Goal: Task Accomplishment & Management: Complete application form

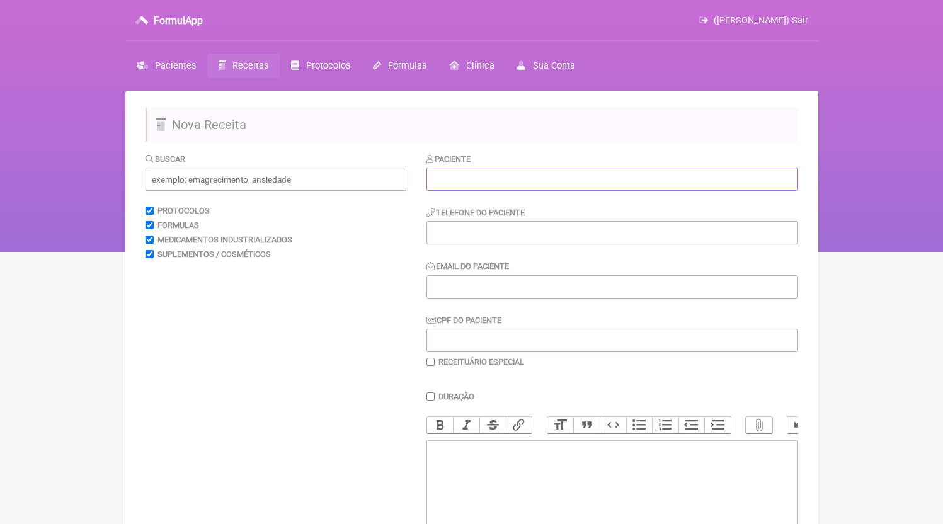
click at [540, 173] on input "text" at bounding box center [613, 179] width 372 height 23
paste input "[PERSON_NAME]"
type input "[PERSON_NAME]"
click at [544, 298] on input "Email do Paciente" at bounding box center [613, 286] width 372 height 23
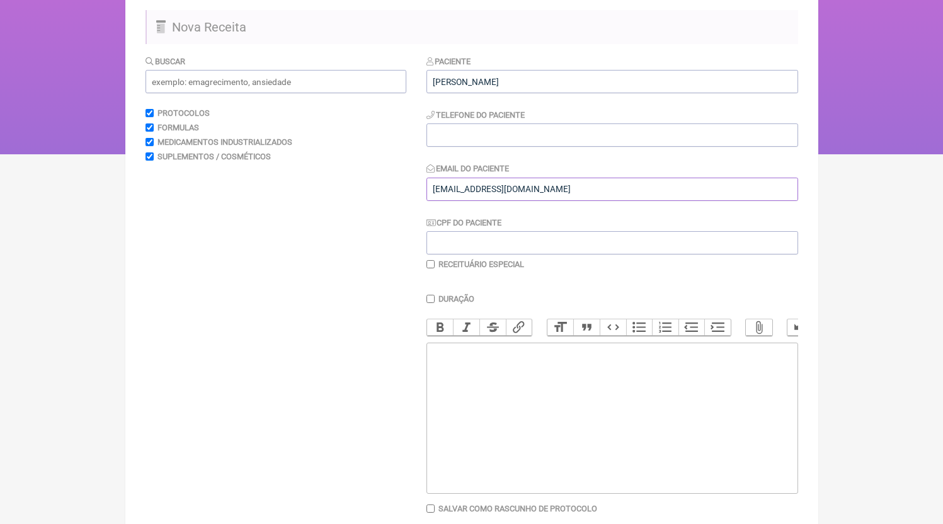
scroll to position [111, 0]
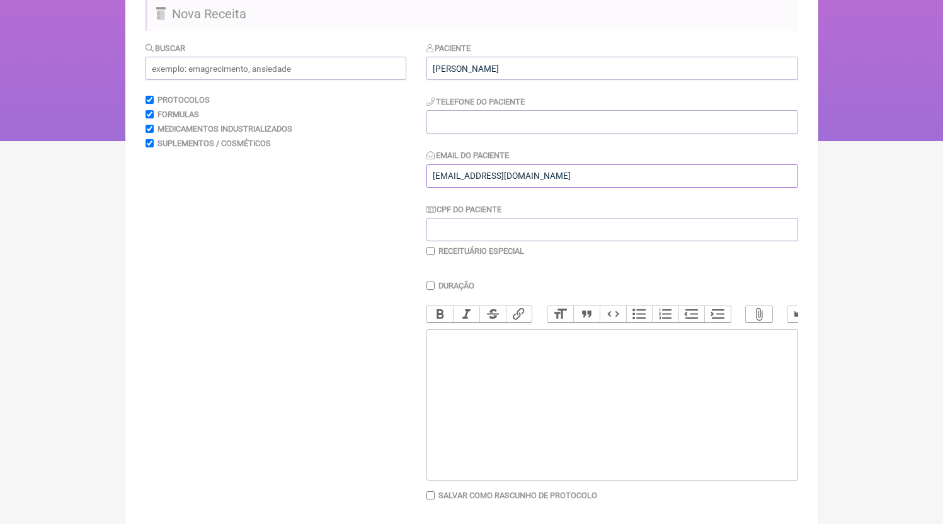
type input "[EMAIL_ADDRESS][DOMAIN_NAME]"
click at [444, 130] on input "tel" at bounding box center [613, 121] width 372 height 23
type input "21971724747"
click at [565, 414] on trix-editor at bounding box center [613, 405] width 372 height 151
paste trix-editor "<div>21971724747</div>"
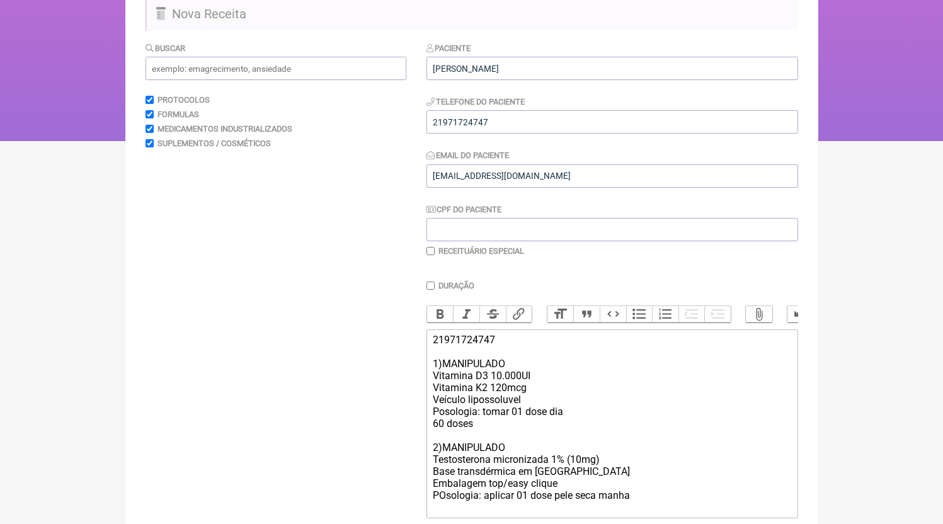
scroll to position [113, 0]
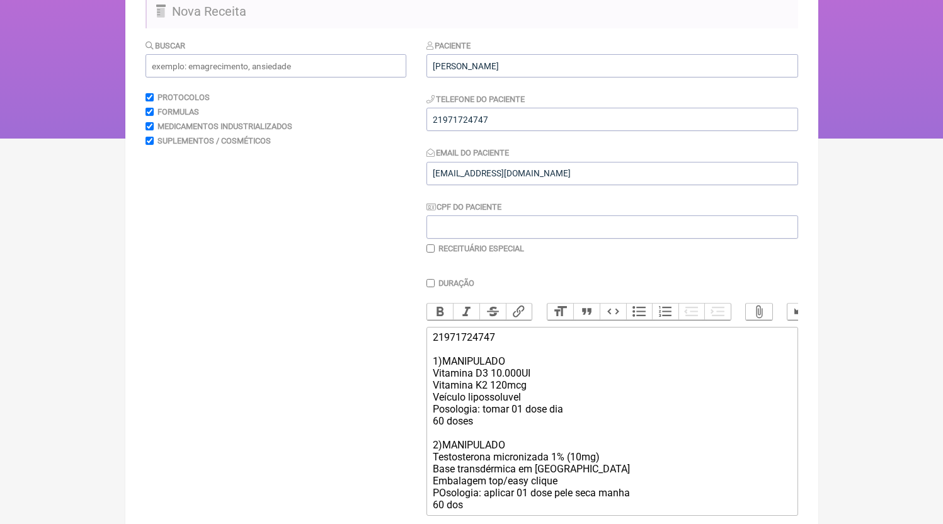
type trix-editor "<div>21971724747<br><br>1)MANIPULADO<br>Vitamina D3 10.000UI<br>Vitamina K2 120…"
click at [455, 251] on label "Receituário Especial" at bounding box center [482, 248] width 86 height 9
checkbox input "true"
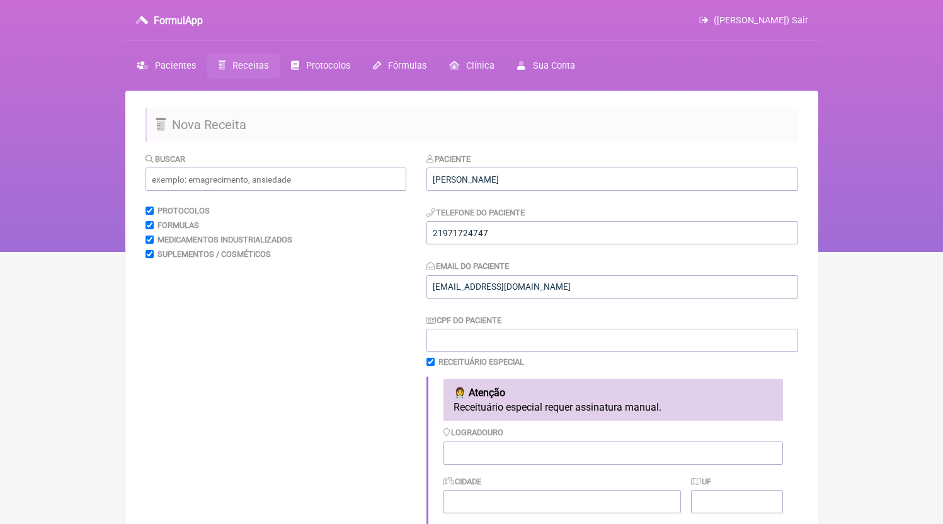
scroll to position [369, 0]
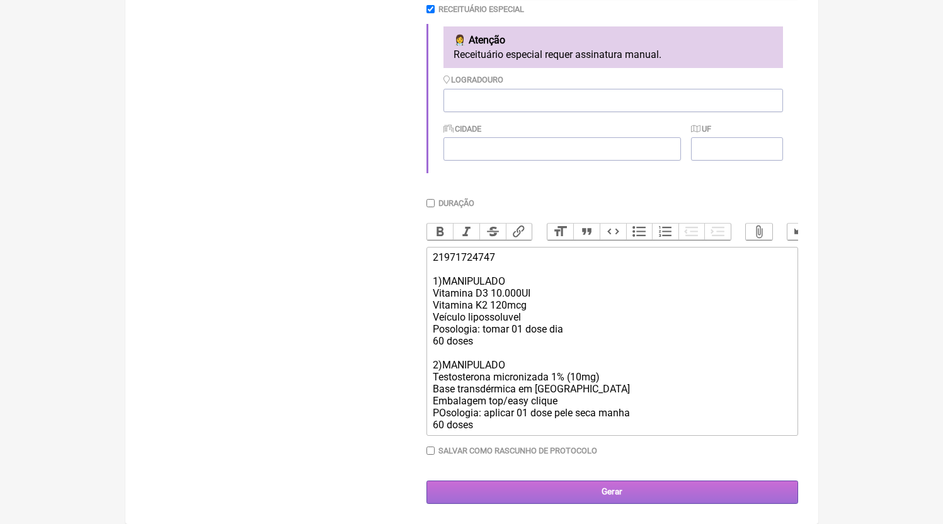
click at [612, 481] on input "Gerar" at bounding box center [613, 492] width 372 height 23
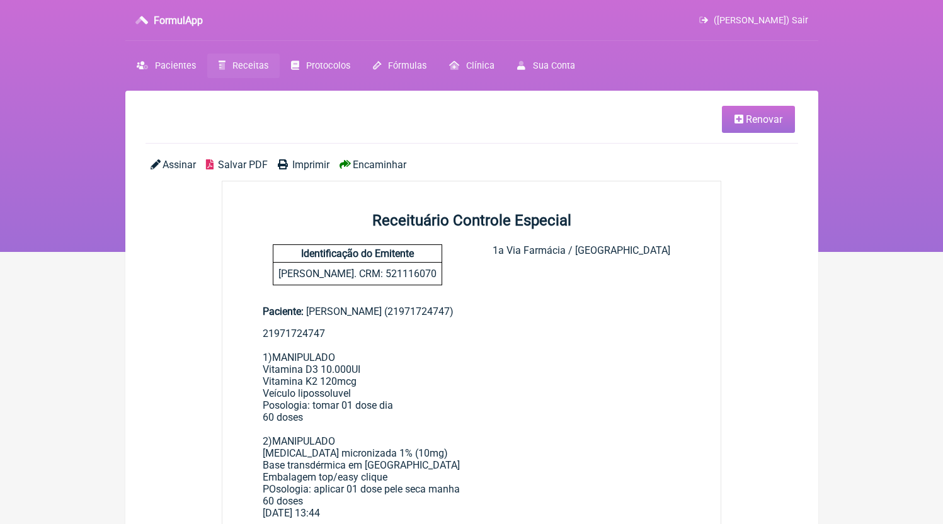
drag, startPoint x: 0, startPoint y: 0, endPoint x: 245, endPoint y: 161, distance: 293.1
click at [245, 161] on span "Salvar PDF" at bounding box center [243, 165] width 50 height 12
click at [255, 80] on nav "FormulApp (Edmundo Borges de Souza Neto) Sair Pacientes Receitas Protocolos Fór…" at bounding box center [471, 126] width 943 height 252
click at [252, 71] on span "Receitas" at bounding box center [251, 65] width 36 height 11
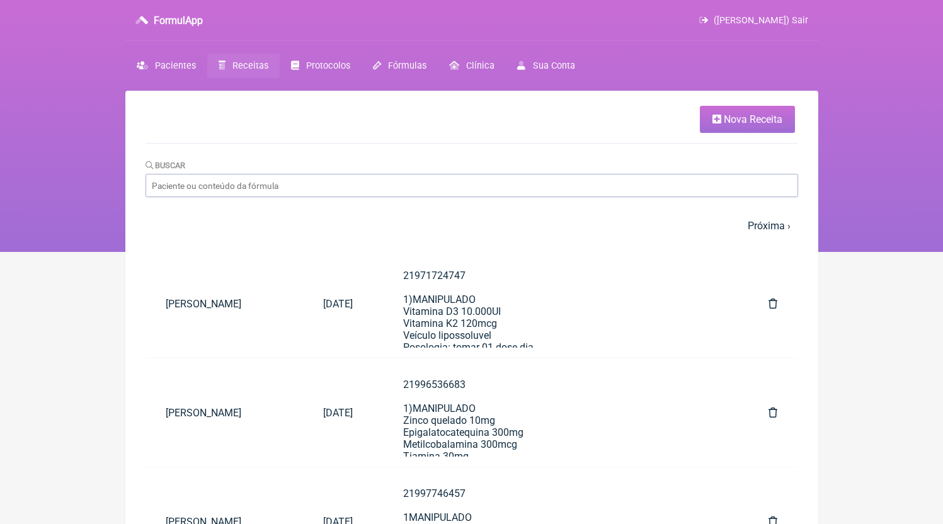
click at [717, 124] on icon at bounding box center [717, 119] width 9 height 10
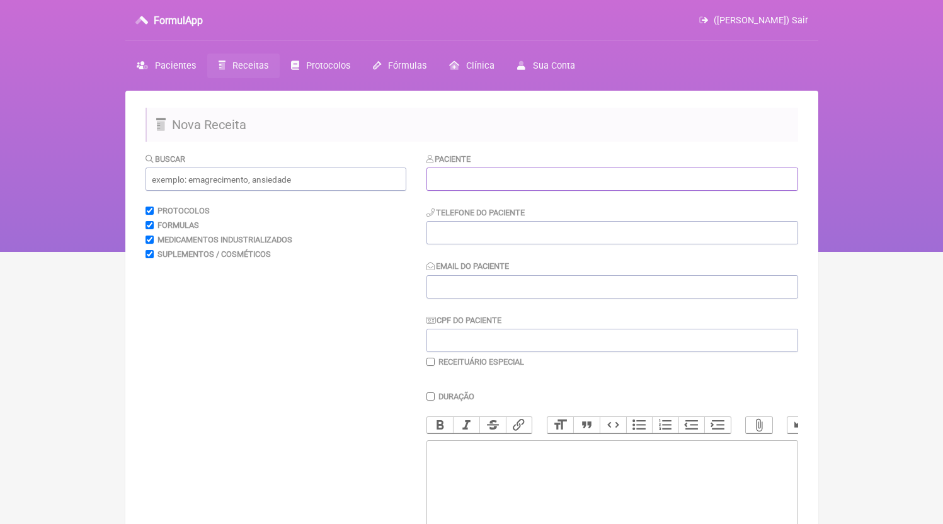
click at [505, 183] on input "text" at bounding box center [613, 179] width 372 height 23
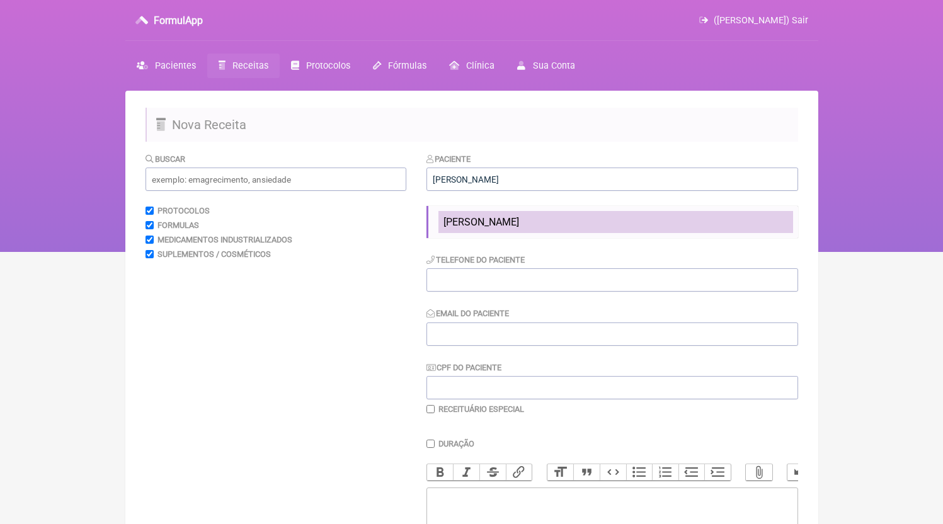
click at [519, 227] on span "[PERSON_NAME]" at bounding box center [482, 222] width 76 height 12
type input "[PERSON_NAME]"
type input "21996712563"
type input "[EMAIL_ADDRESS][DOMAIN_NAME]"
click at [515, 233] on li "[PERSON_NAME]" at bounding box center [616, 222] width 355 height 22
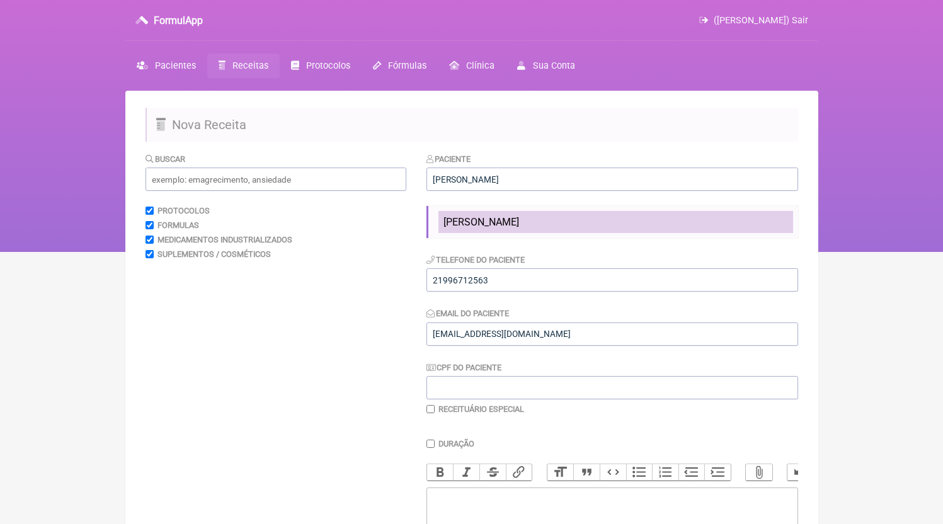
click at [519, 228] on span "[PERSON_NAME]" at bounding box center [482, 222] width 76 height 12
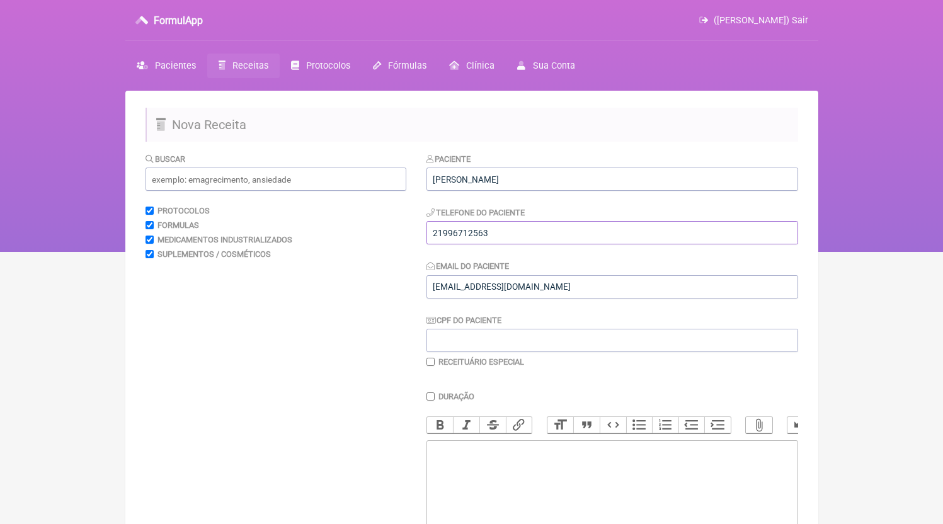
click at [504, 233] on input "21996712563" at bounding box center [613, 232] width 372 height 23
click at [552, 503] on trix-editor at bounding box center [613, 515] width 372 height 151
paste trix-editor "<div>21996712563</div>"
paste trix-editor "<div>21996712563<br><br>21996712563<br>1)MANIPULADO<br>Clomifeno 15mg<br>Long j…"
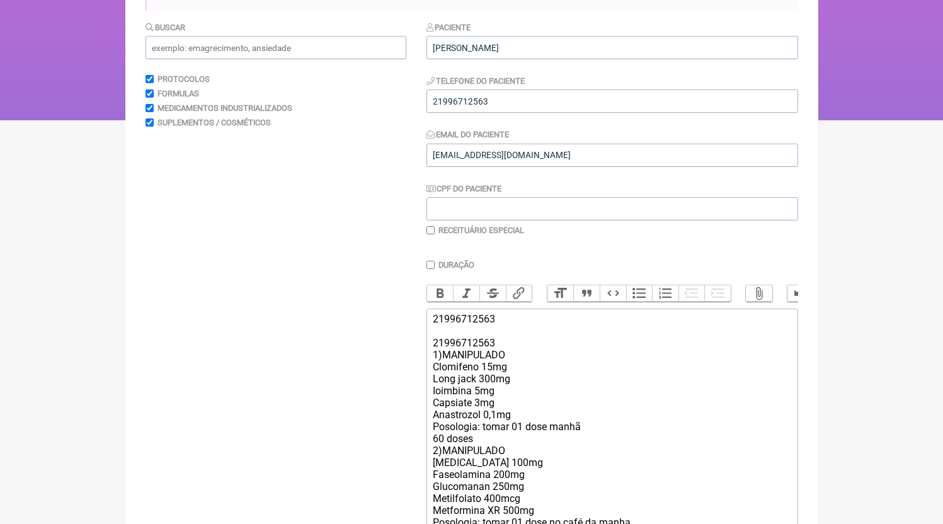
scroll to position [197, 0]
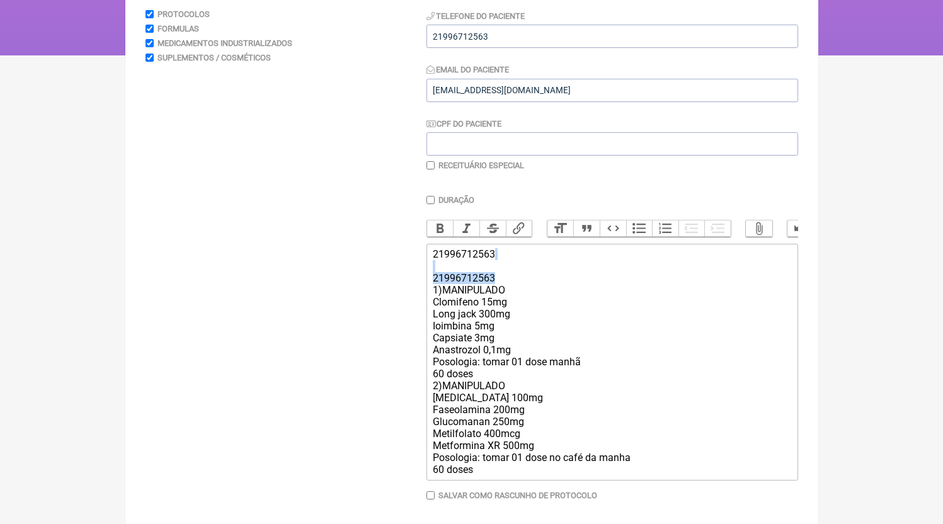
drag, startPoint x: 498, startPoint y: 290, endPoint x: 356, endPoint y: 277, distance: 143.0
click at [356, 277] on form "Buscar Protocolos Formulas Medicamentos Industrializados Suplementos / Cosmétic…" at bounding box center [472, 252] width 653 height 593
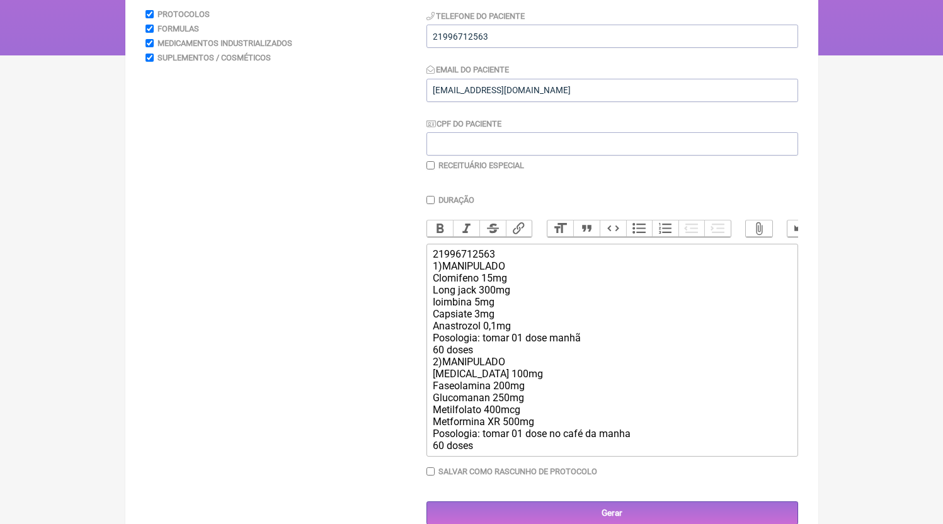
click at [494, 364] on div "21996712563 1)MANIPULADO Clomifeno 15mg Long jack 300mg Ioimbina 5mg Capsiate 3…" at bounding box center [612, 350] width 358 height 204
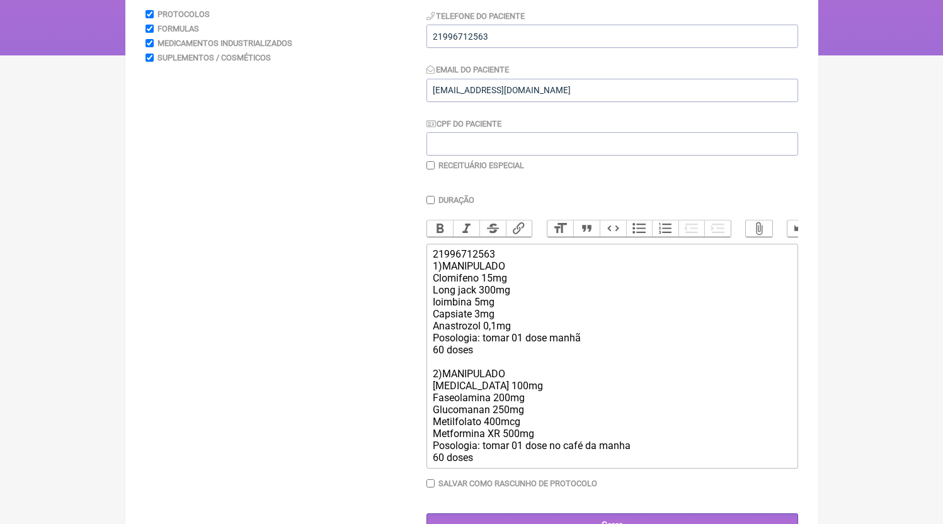
click at [529, 464] on div "21996712563 1)MANIPULADO Clomifeno 15mg Long jack 300mg Ioimbina 5mg Capsiate 3…" at bounding box center [612, 356] width 358 height 216
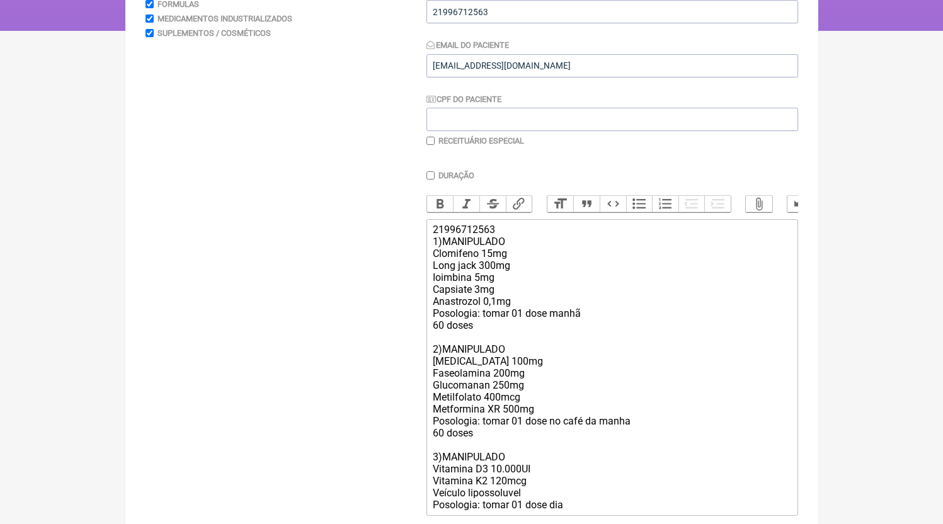
scroll to position [233, 0]
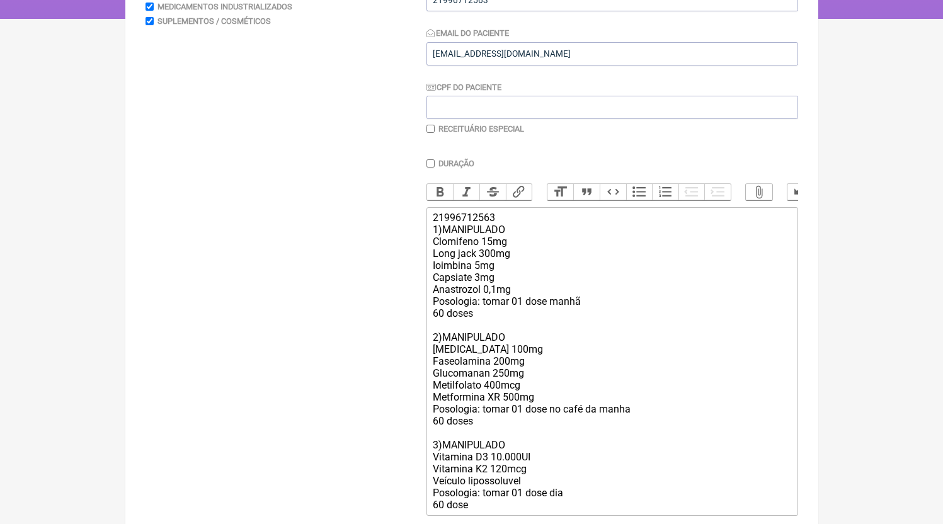
type trix-editor "<div>21996712563<br>1)MANIPULADO<br>Clomifeno 15mg<br>Long jack 300mg<br>Ioimbi…"
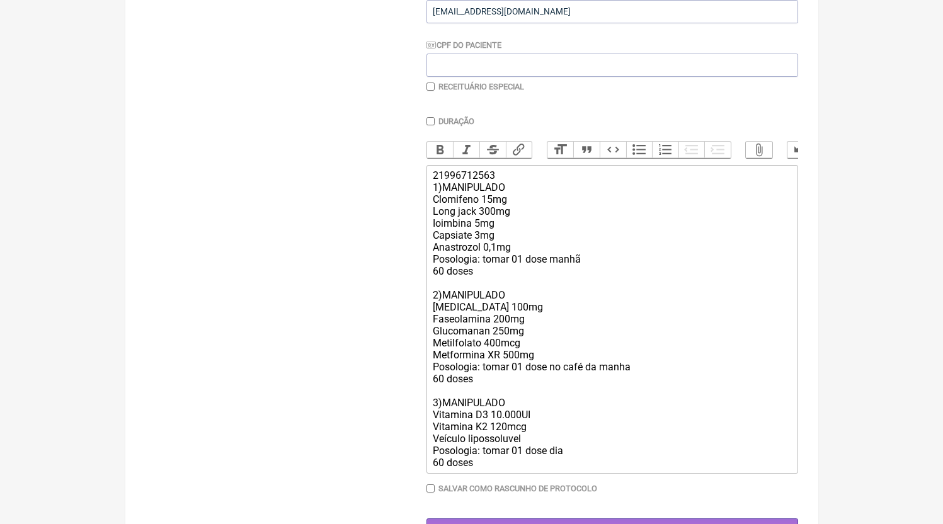
scroll to position [326, 0]
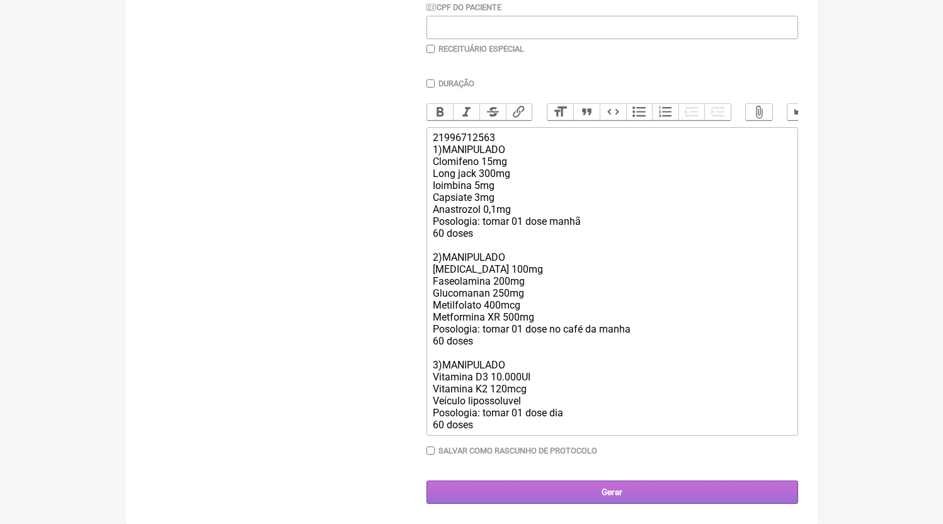
click at [510, 495] on input "Gerar" at bounding box center [613, 492] width 372 height 23
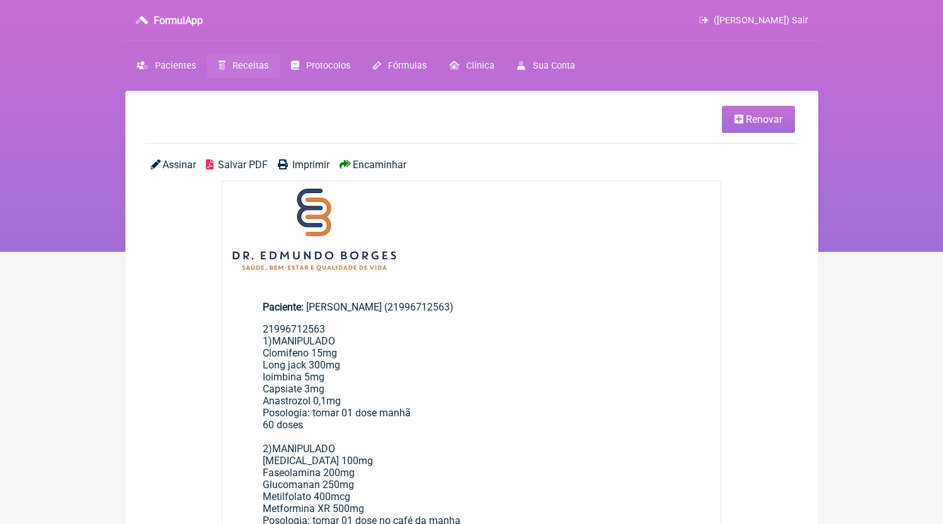
click at [250, 166] on span "Salvar PDF" at bounding box center [243, 165] width 50 height 12
click at [241, 64] on span "Receitas" at bounding box center [251, 65] width 36 height 11
